Goal: Find specific page/section: Find specific page/section

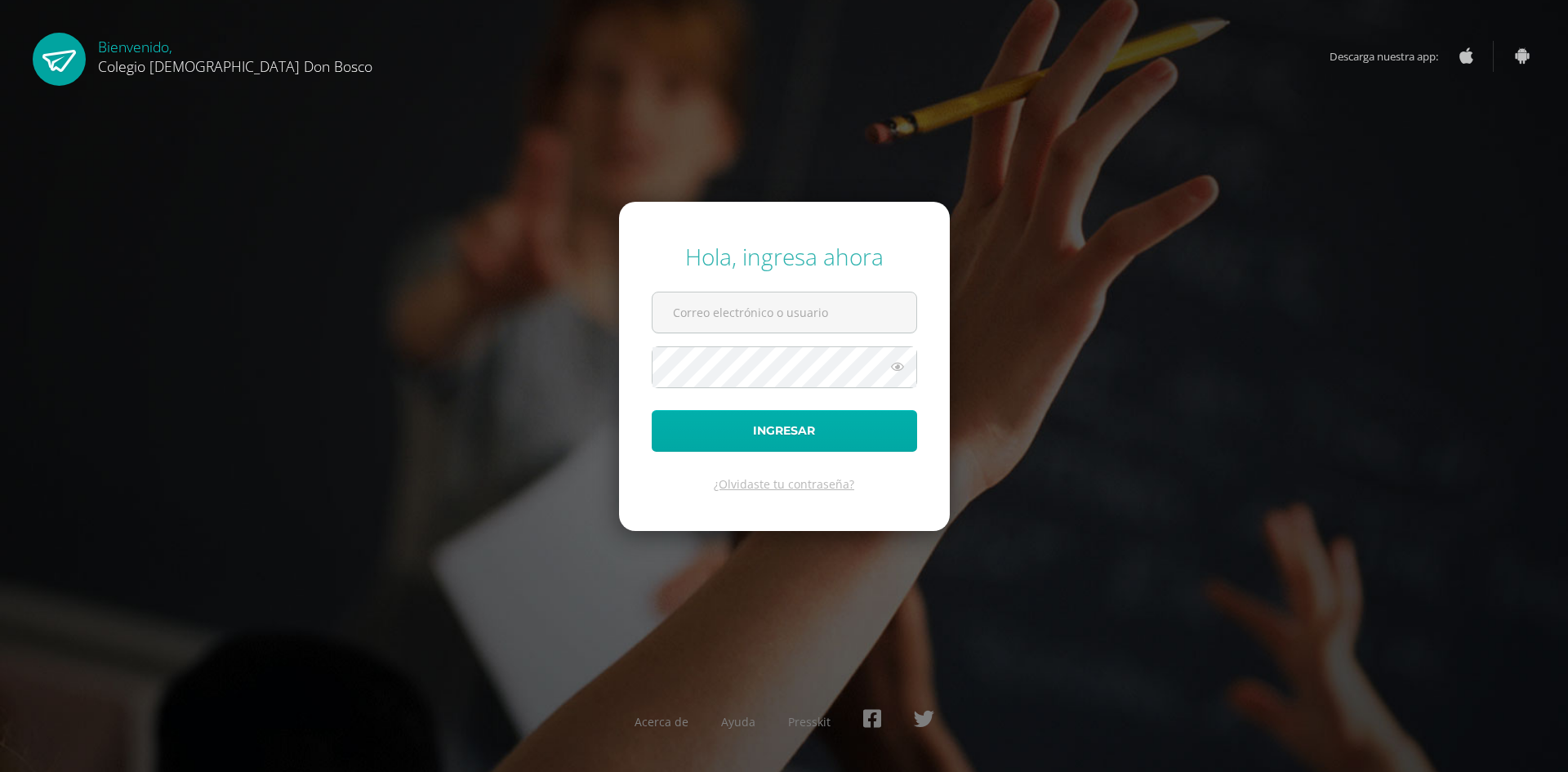
type input "[EMAIL_ADDRESS][DOMAIN_NAME]"
click at [894, 422] on button "Ingresar" at bounding box center [784, 431] width 265 height 42
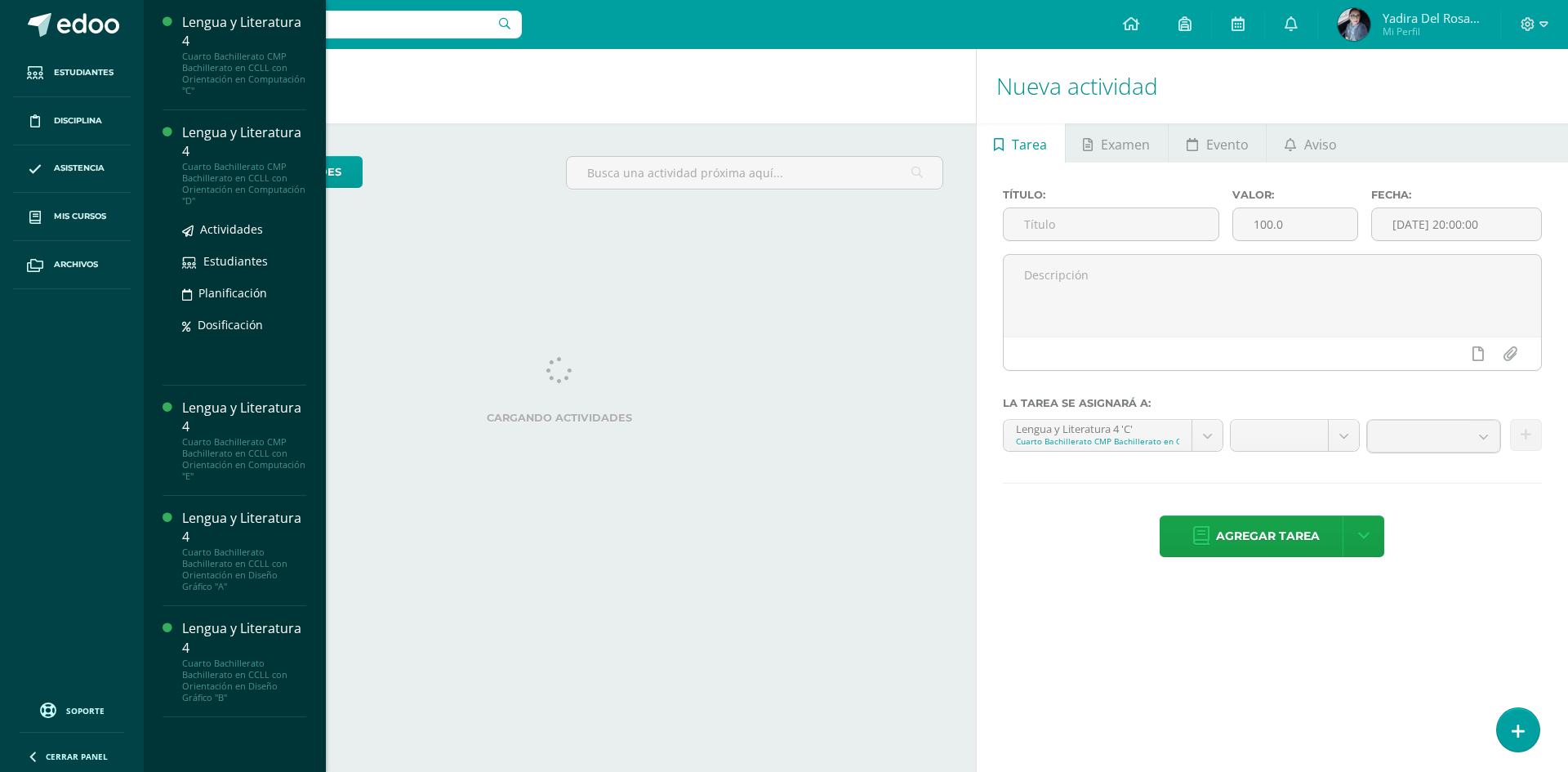
click at [227, 139] on div "Lengua y Literatura 4" at bounding box center [244, 142] width 124 height 38
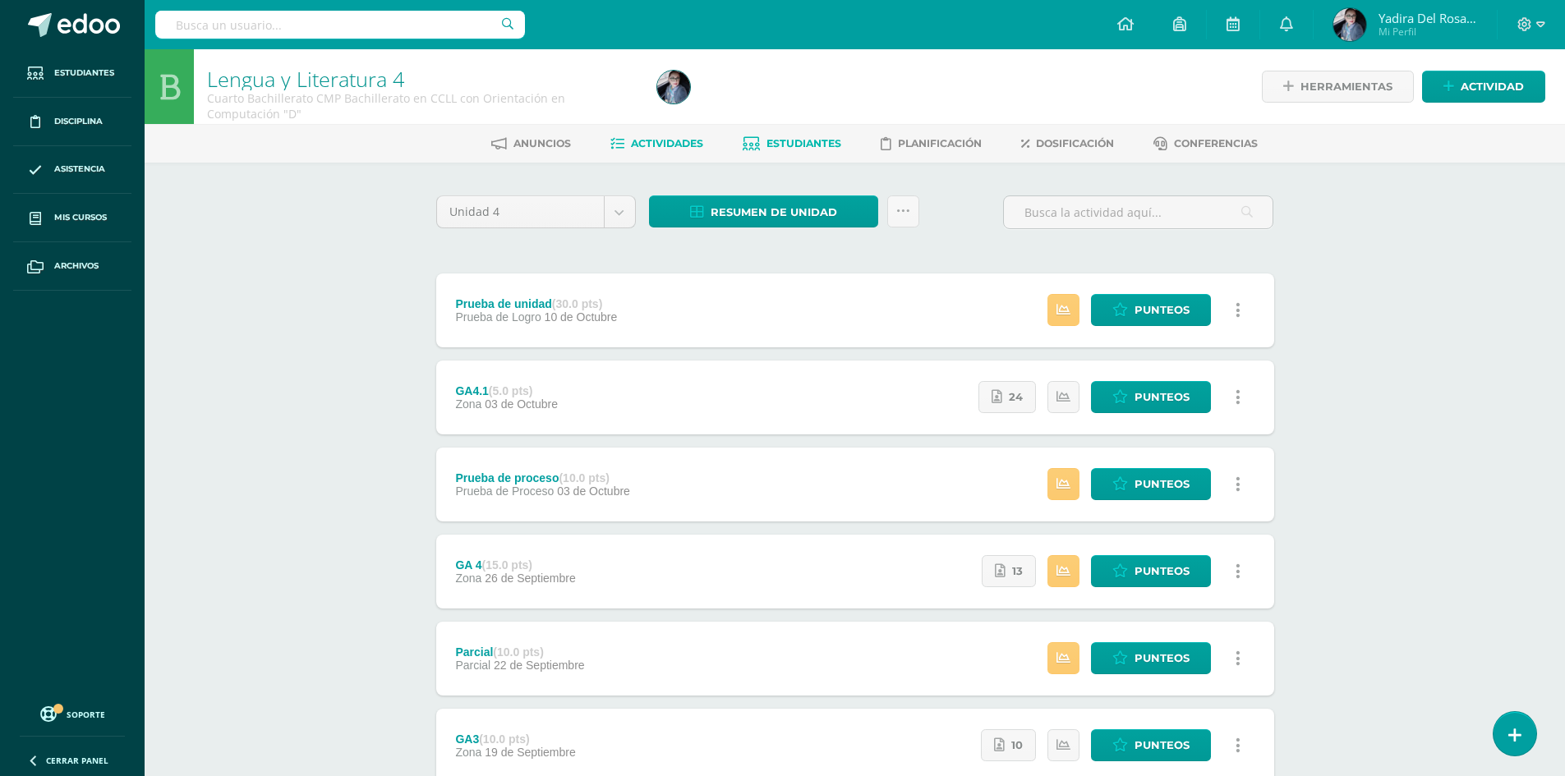
click at [796, 145] on span "Estudiantes" at bounding box center [803, 143] width 75 height 12
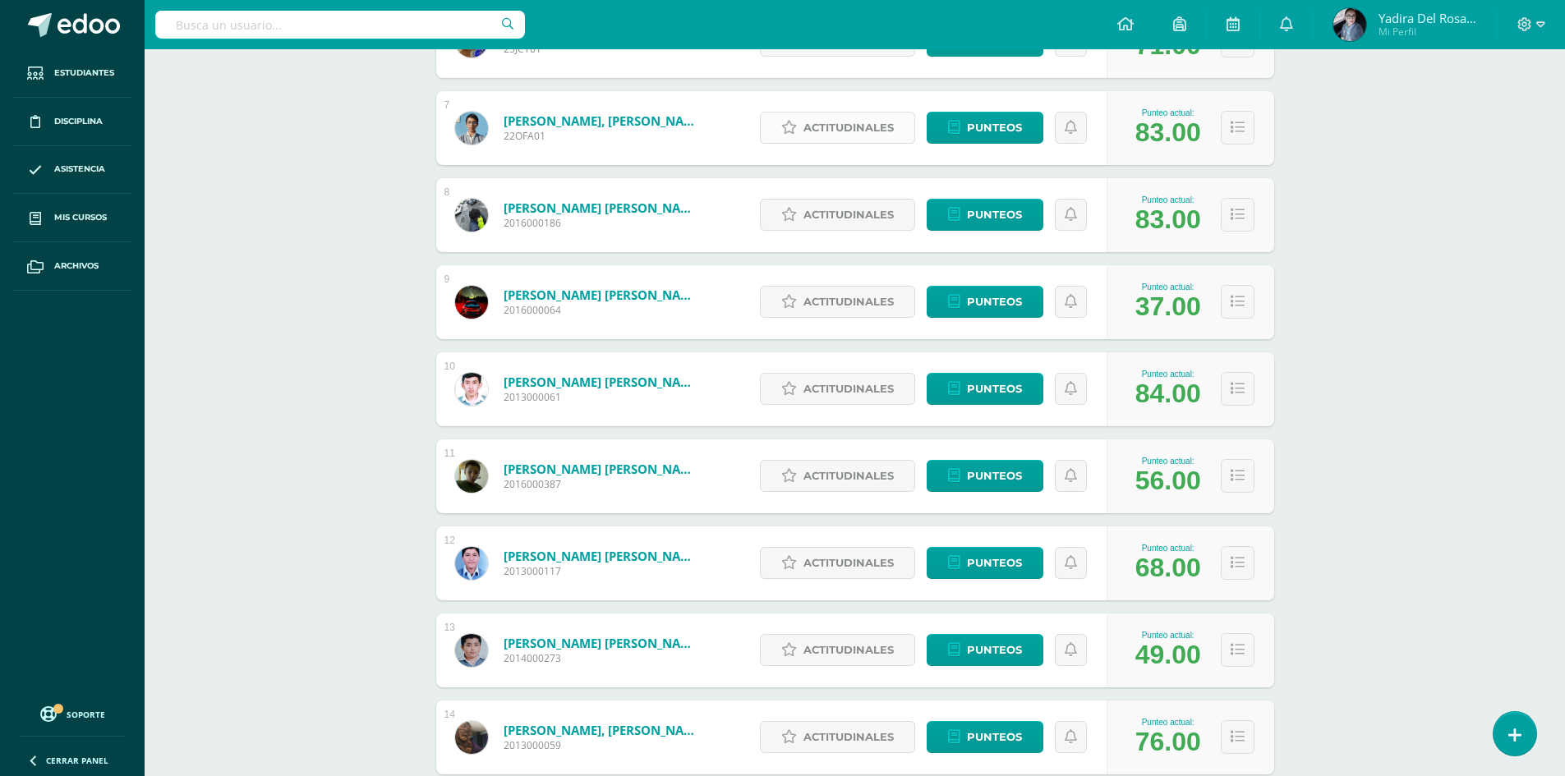
scroll to position [953, 0]
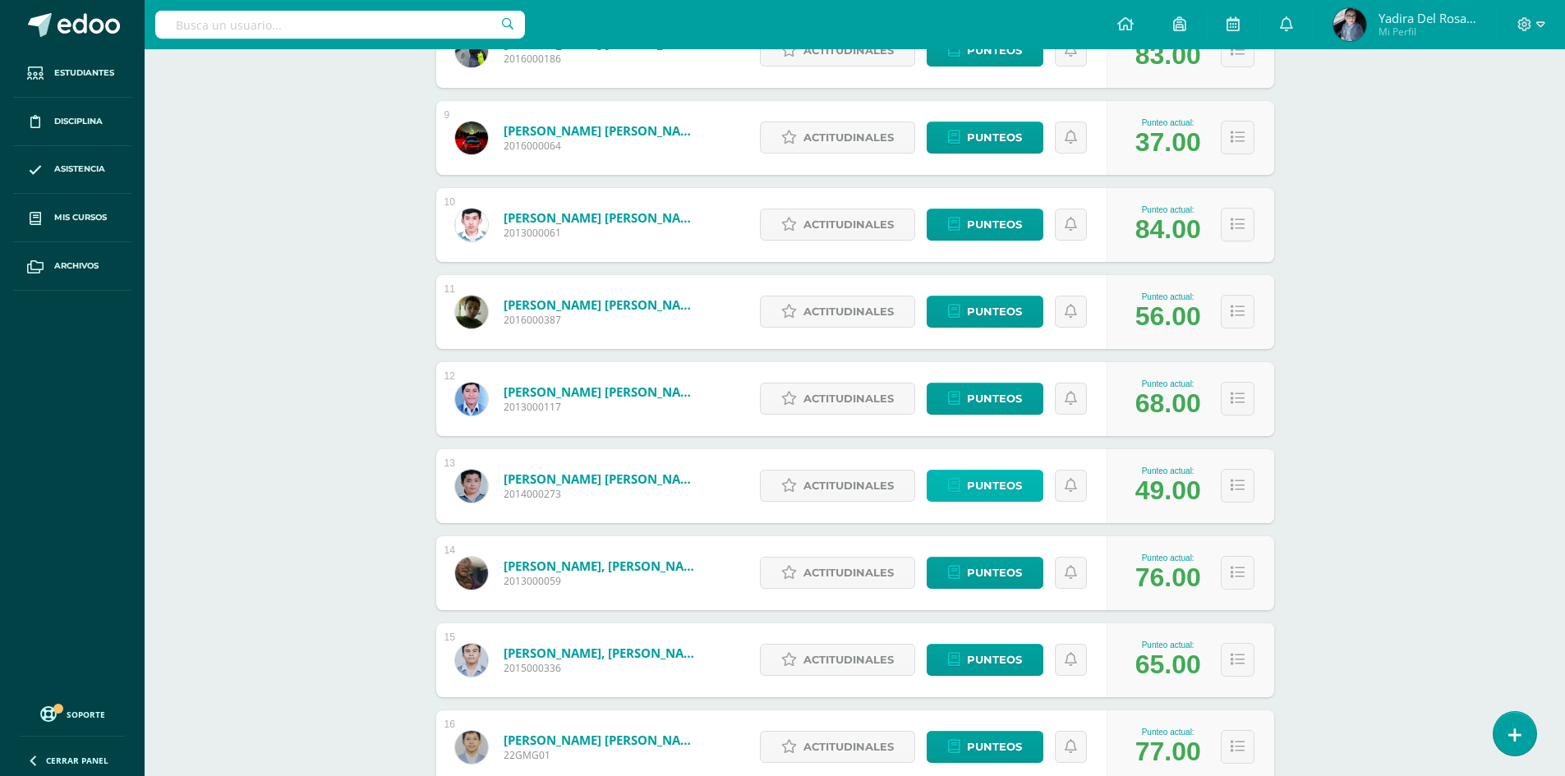
click at [986, 495] on span "Punteos" at bounding box center [994, 486] width 55 height 30
